Goal: Use online tool/utility: Utilize a website feature to perform a specific function

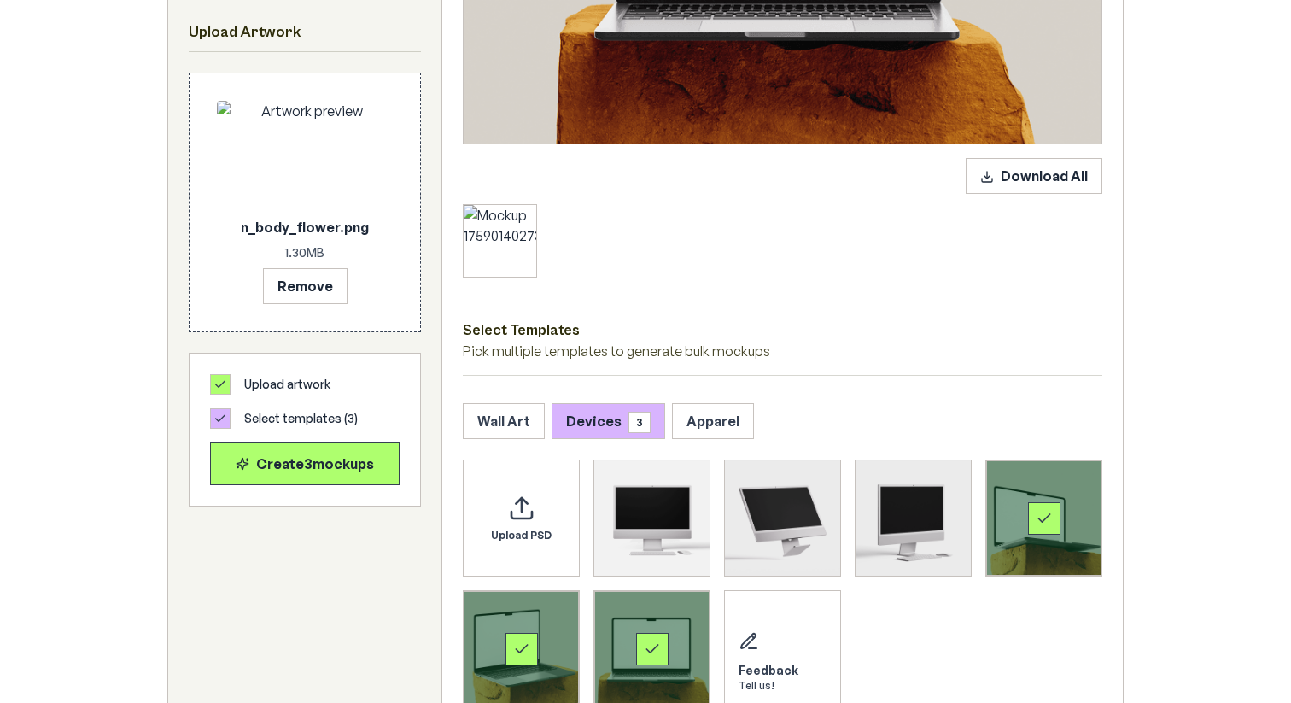
scroll to position [664, 0]
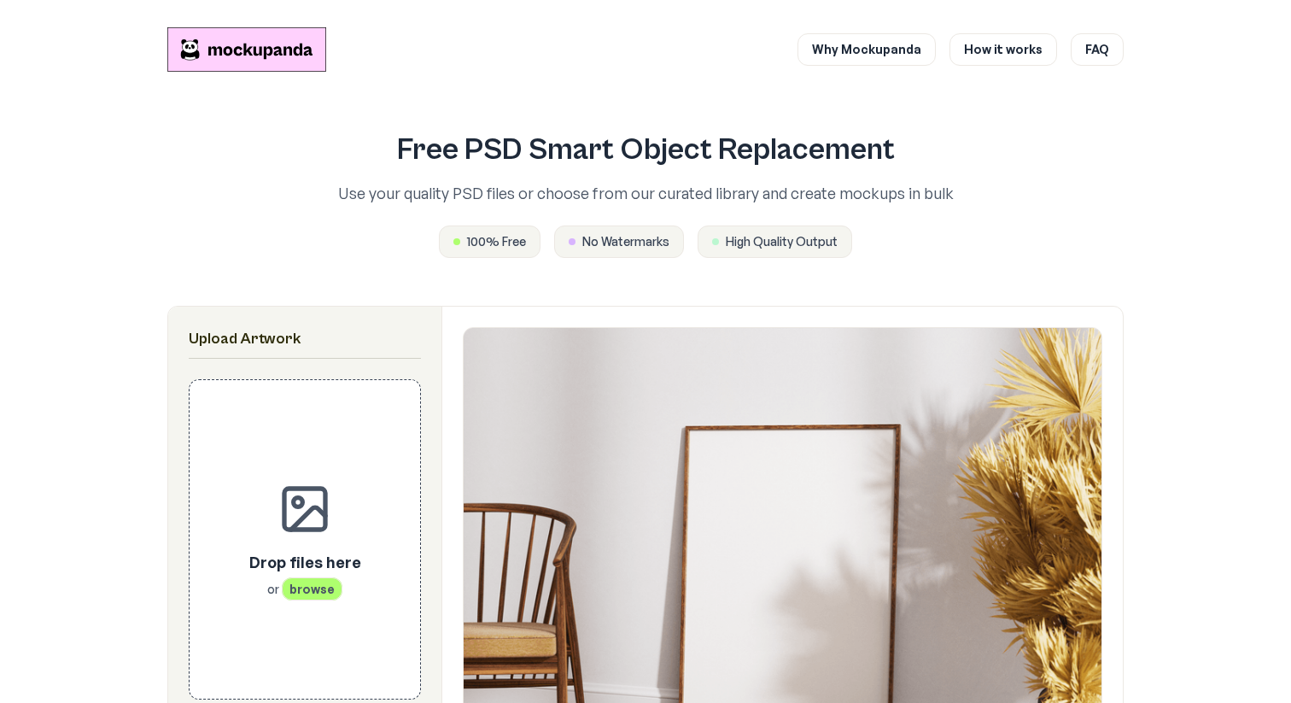
scroll to position [763, 0]
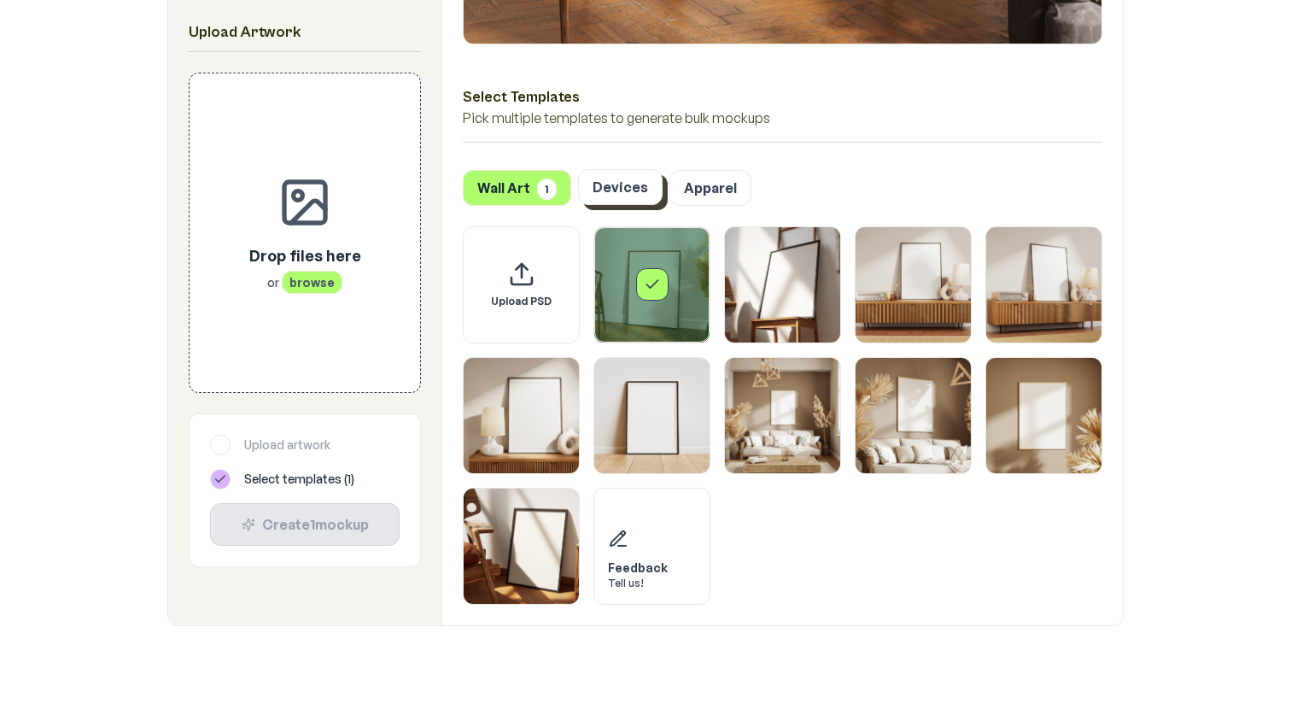
click at [624, 198] on button "Devices" at bounding box center [620, 187] width 85 height 36
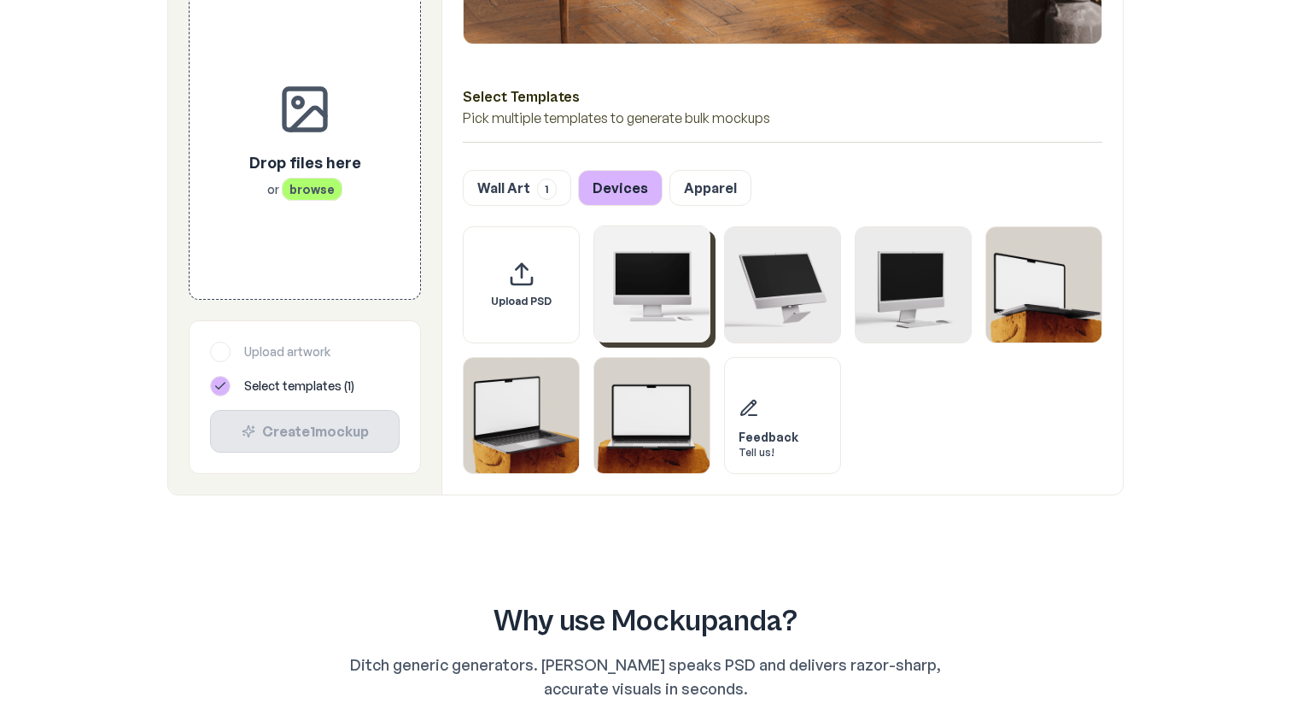
click at [663, 295] on img "Select template iMac Mockup 1" at bounding box center [651, 283] width 115 height 115
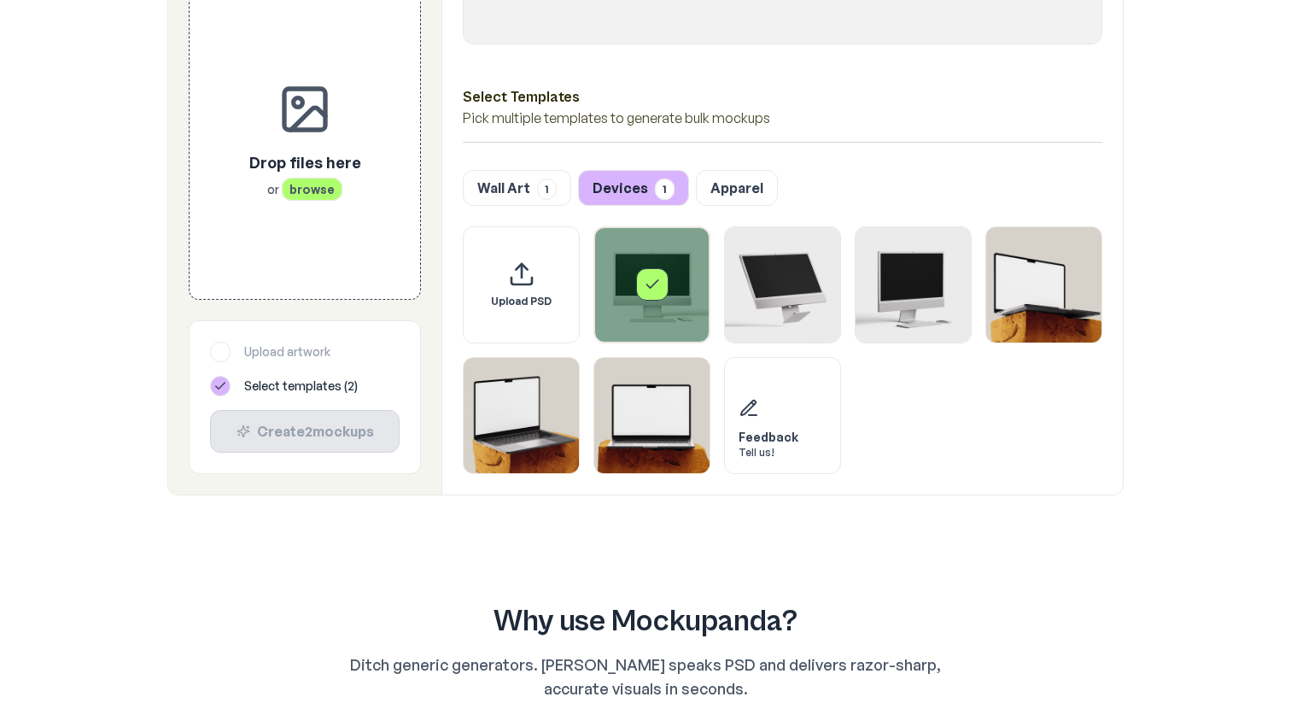
click at [650, 273] on div "Select template iMac Mockup 1" at bounding box center [652, 284] width 32 height 32
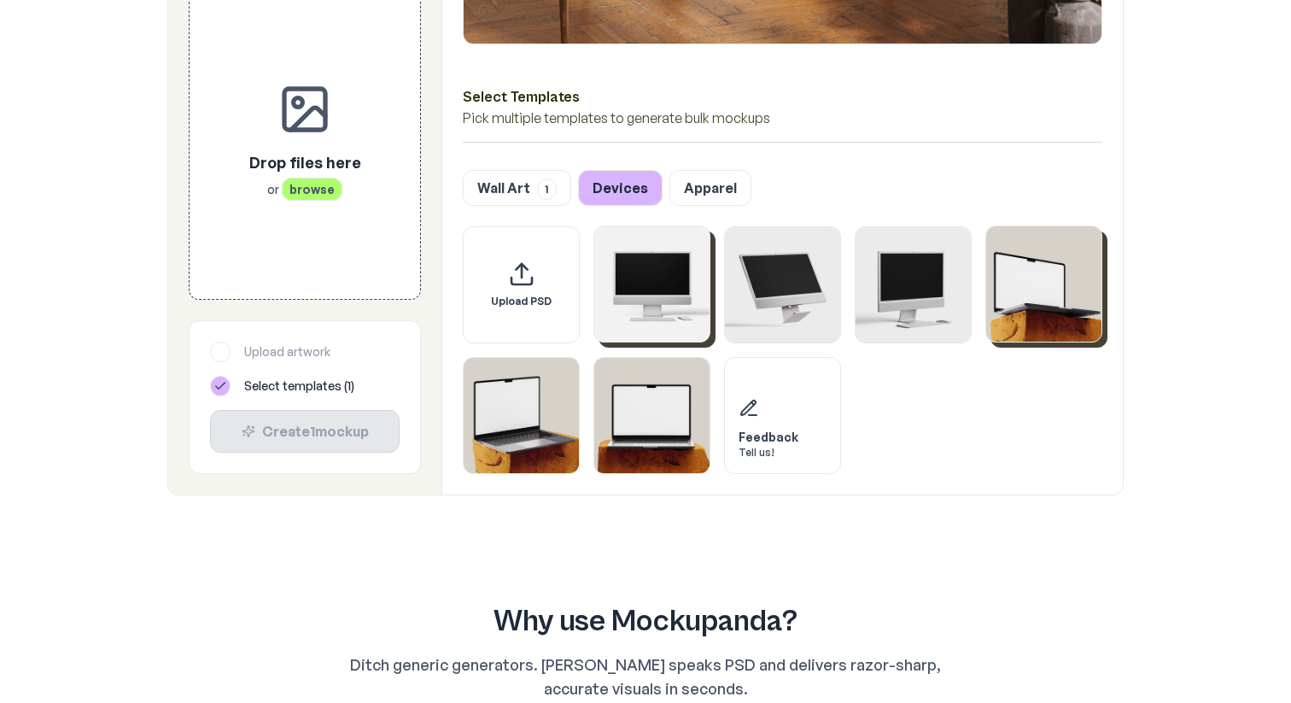
click at [1008, 277] on img "Select template MacBook Mockup 1" at bounding box center [1043, 283] width 115 height 115
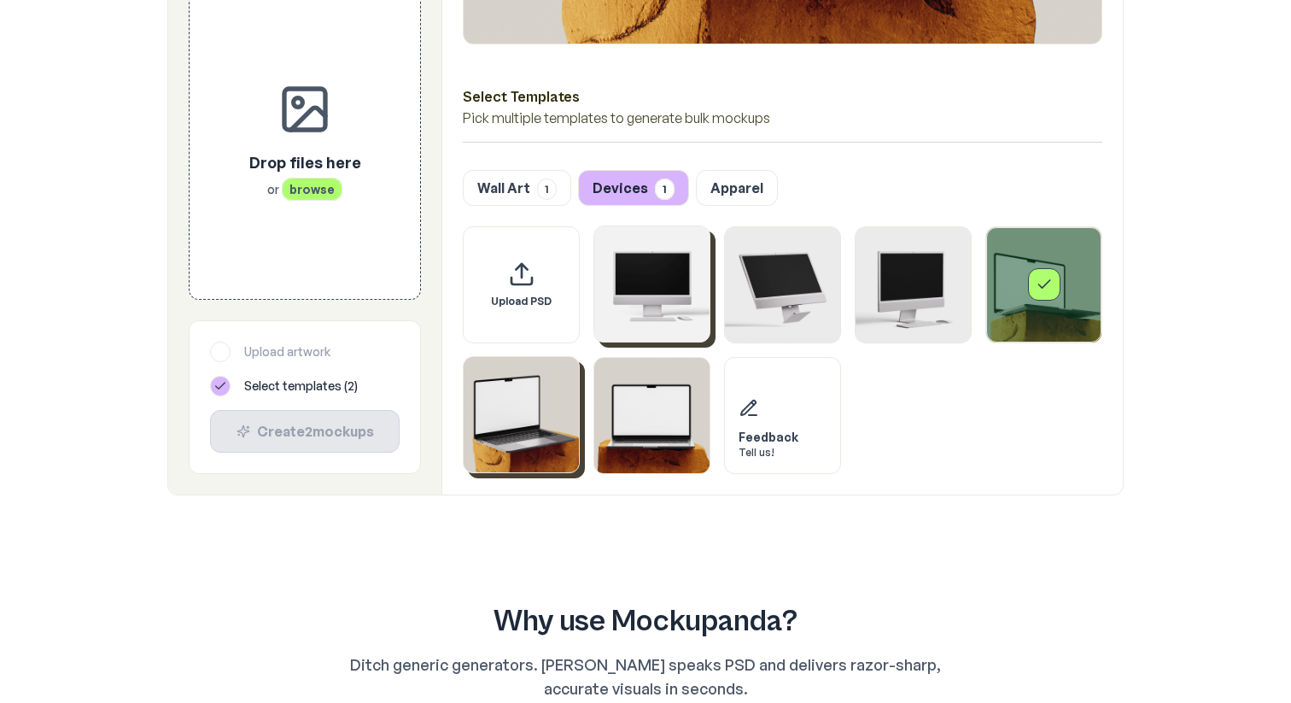
click at [520, 424] on img "Select template MacBook Mockup 2" at bounding box center [521, 414] width 115 height 115
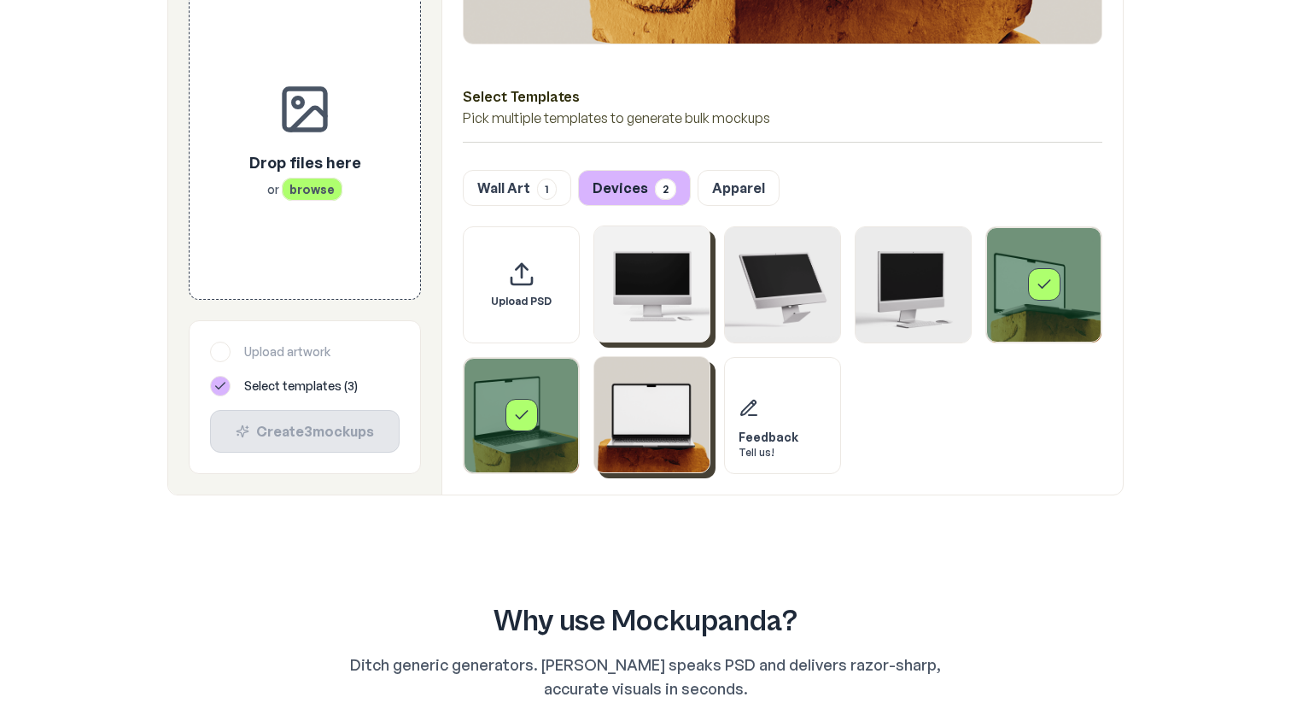
click at [665, 424] on img "Select template MacBook Mockup 3" at bounding box center [651, 414] width 115 height 115
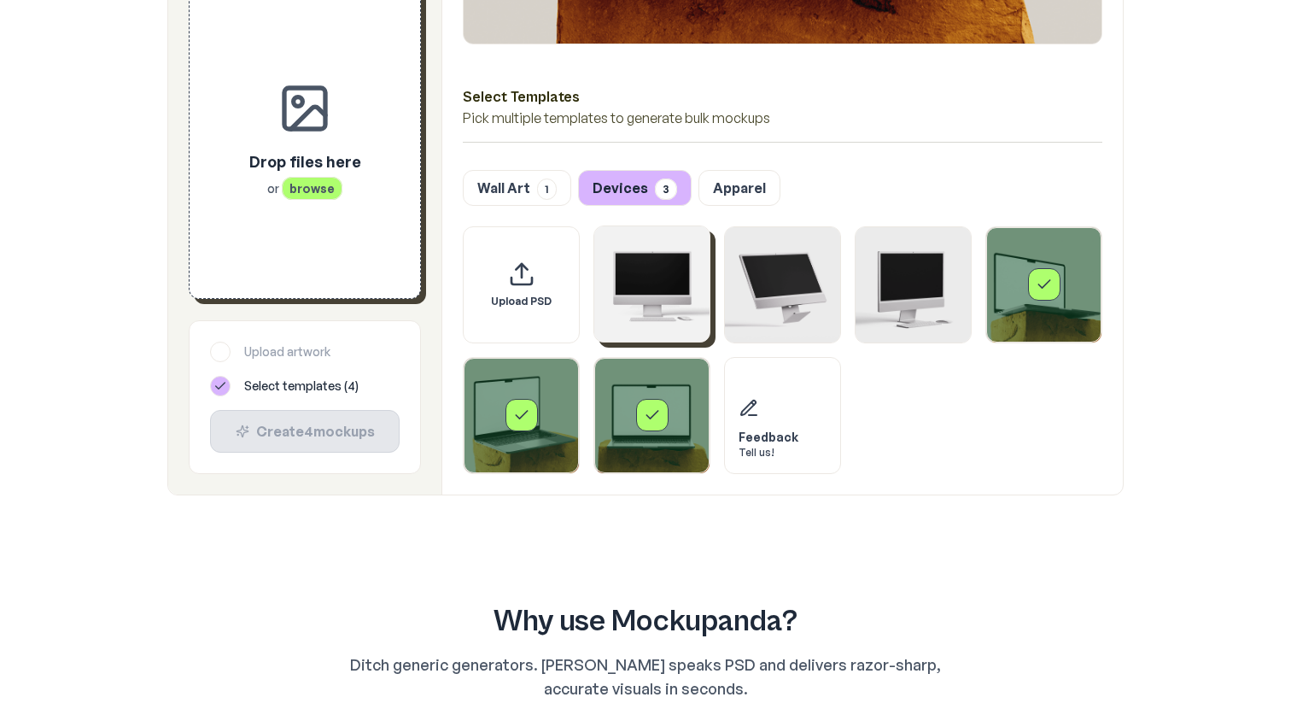
click at [328, 235] on div "Drop files here or browse" at bounding box center [305, 139] width 176 height 264
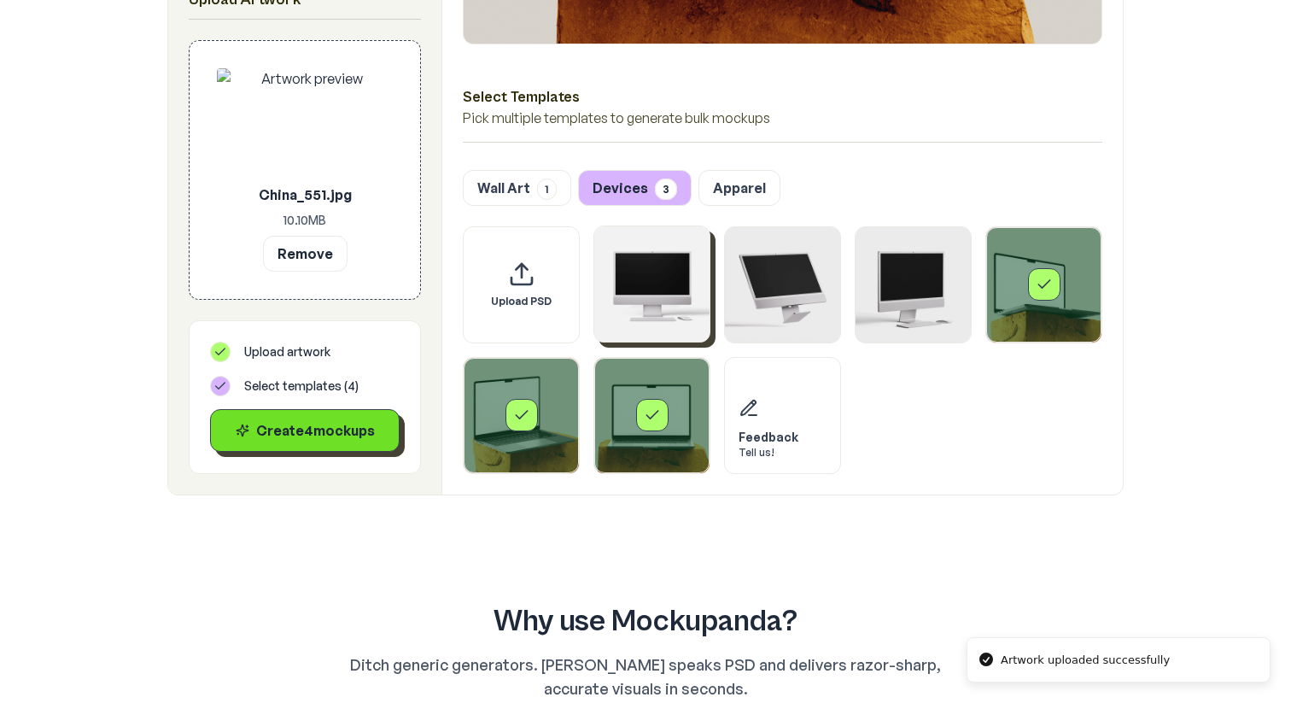
click at [309, 441] on button "Create 4 mockup s" at bounding box center [305, 430] width 190 height 43
